Goal: Find contact information: Obtain details needed to contact an individual or organization

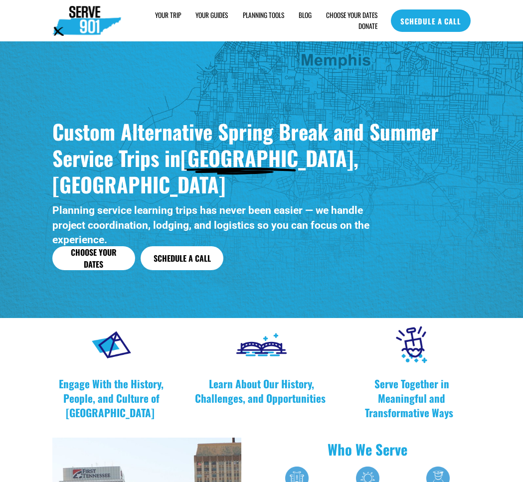
click at [215, 12] on link "YOUR GUIDES" at bounding box center [212, 15] width 32 height 11
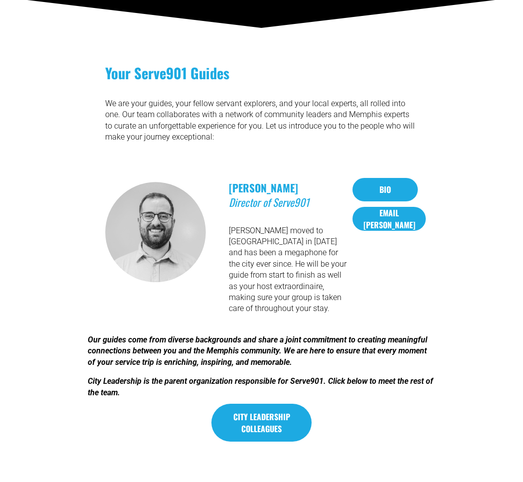
scroll to position [222, 0]
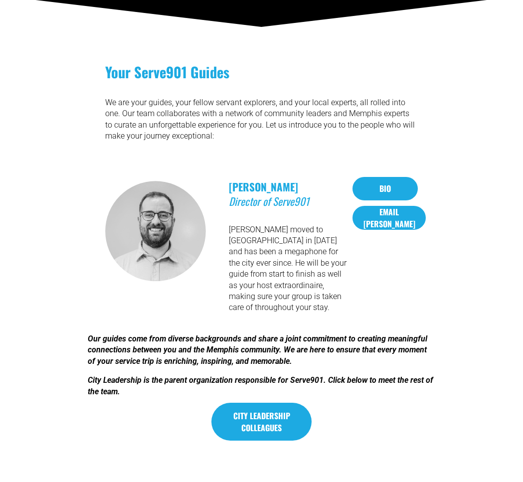
click at [296, 310] on div "Your Serve901 Guides We are your guides, your fellow servant explorers, and you…" at bounding box center [261, 259] width 523 height 394
click at [267, 144] on div "Your Serve901 Guides We are your guides, your fellow servant explorers, and you…" at bounding box center [261, 102] width 313 height 81
click at [379, 223] on link "EMAIL [PERSON_NAME]" at bounding box center [389, 218] width 73 height 24
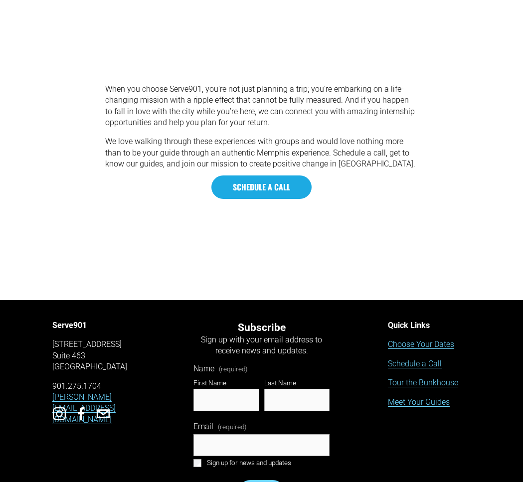
scroll to position [1767, 0]
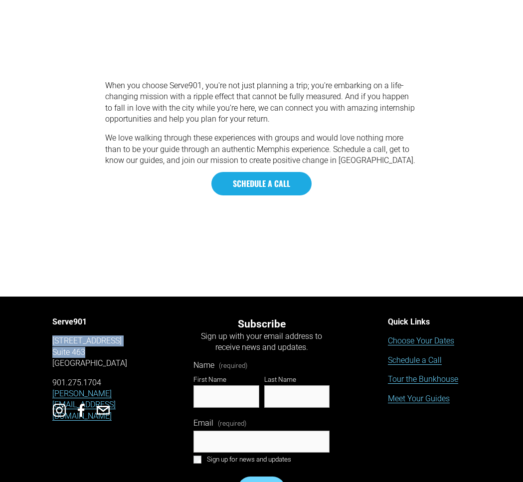
drag, startPoint x: 54, startPoint y: 315, endPoint x: 115, endPoint y: 325, distance: 61.2
click at [115, 336] on p "[STREET_ADDRESS]" at bounding box center [102, 352] width 101 height 33
copy p "[STREET_ADDRESS]"
drag, startPoint x: 103, startPoint y: 338, endPoint x: 122, endPoint y: 338, distance: 19.5
click at [122, 338] on p "[STREET_ADDRESS]" at bounding box center [102, 352] width 101 height 33
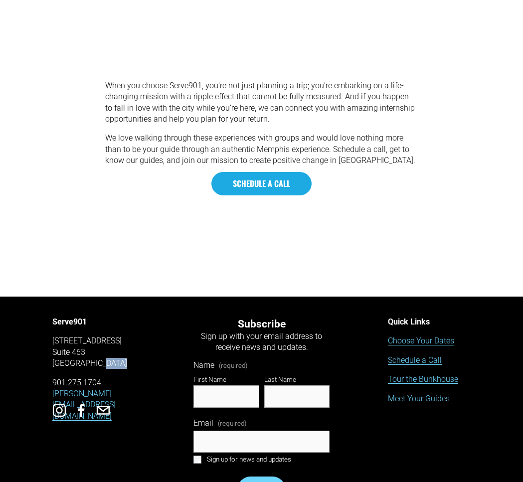
copy p "38104"
copy p "901.275.1704"
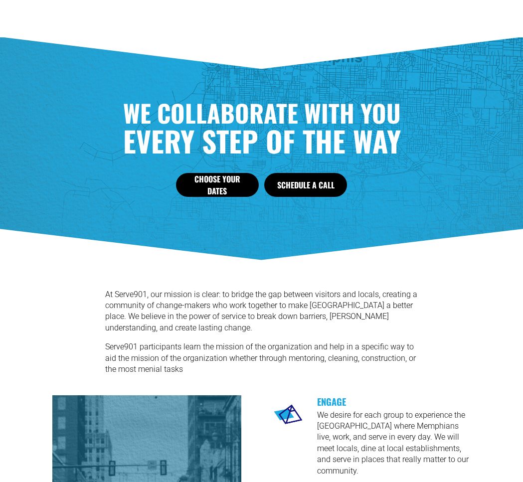
scroll to position [200, 0]
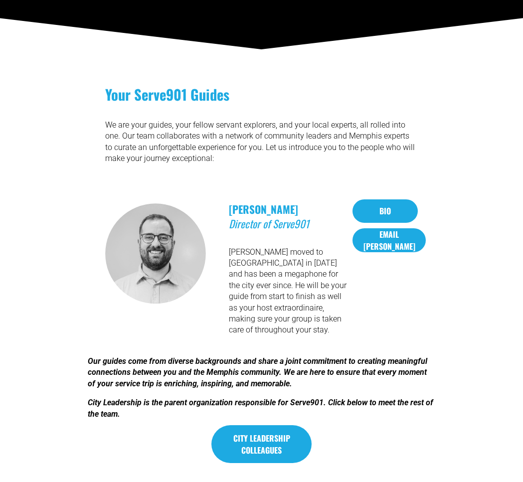
click at [388, 215] on link "Bio" at bounding box center [385, 210] width 65 height 23
